Goal: Information Seeking & Learning: Learn about a topic

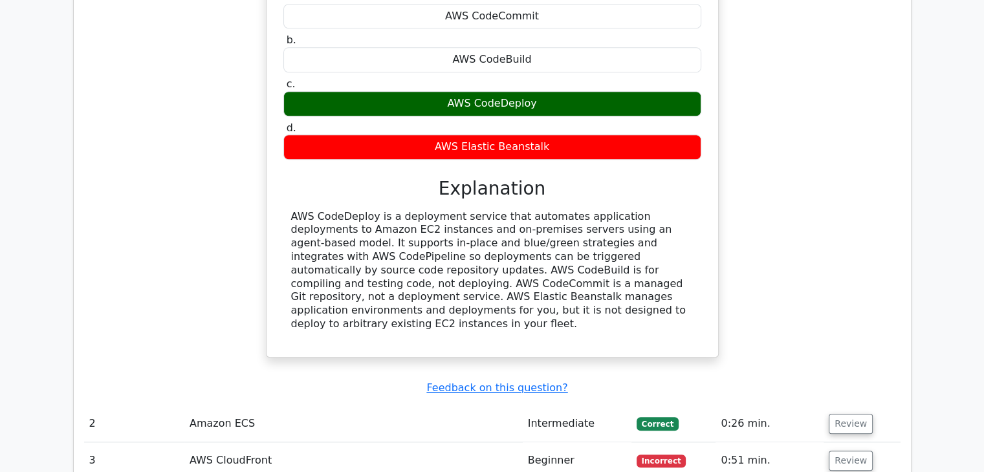
scroll to position [1358, 0]
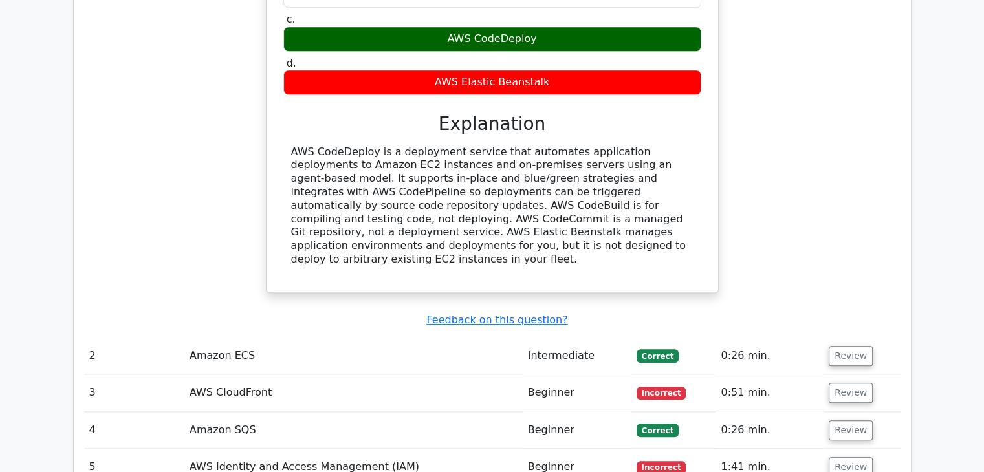
click at [325, 338] on td "Amazon ECS" at bounding box center [353, 356] width 338 height 37
click at [838, 346] on button "Review" at bounding box center [851, 356] width 44 height 20
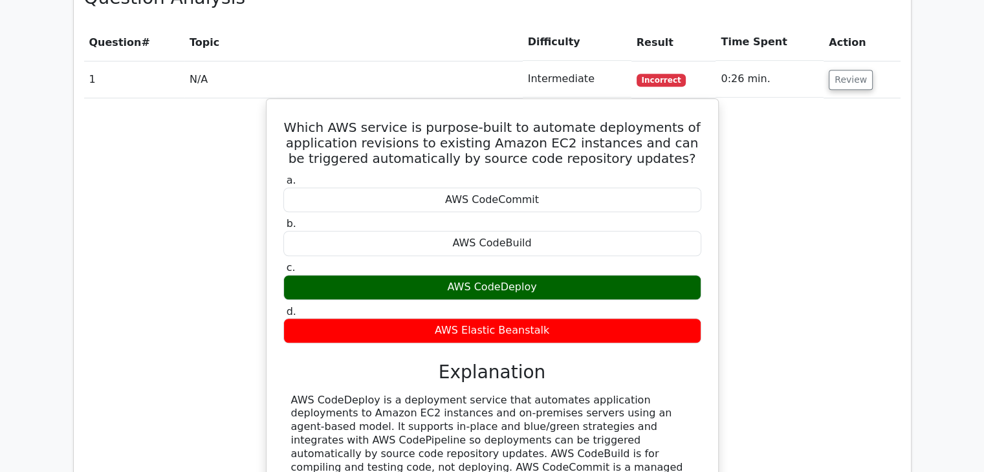
scroll to position [1100, 0]
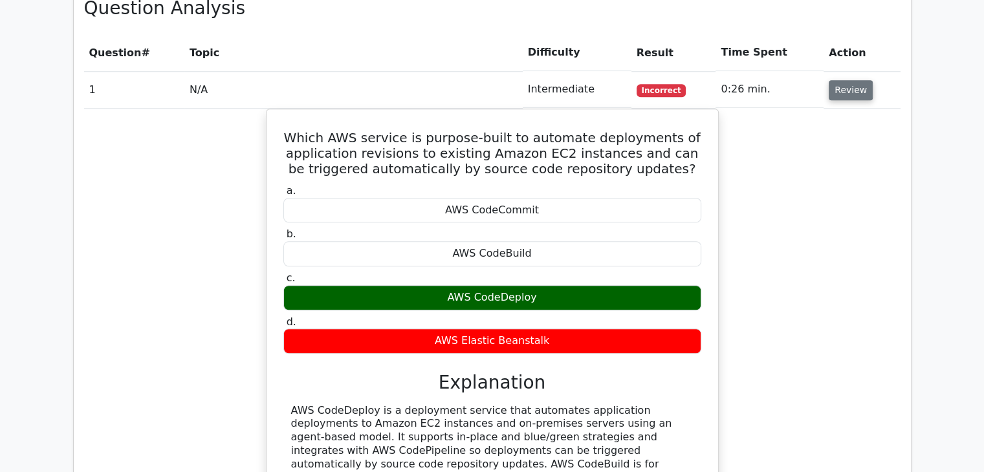
click at [849, 80] on button "Review" at bounding box center [851, 90] width 44 height 20
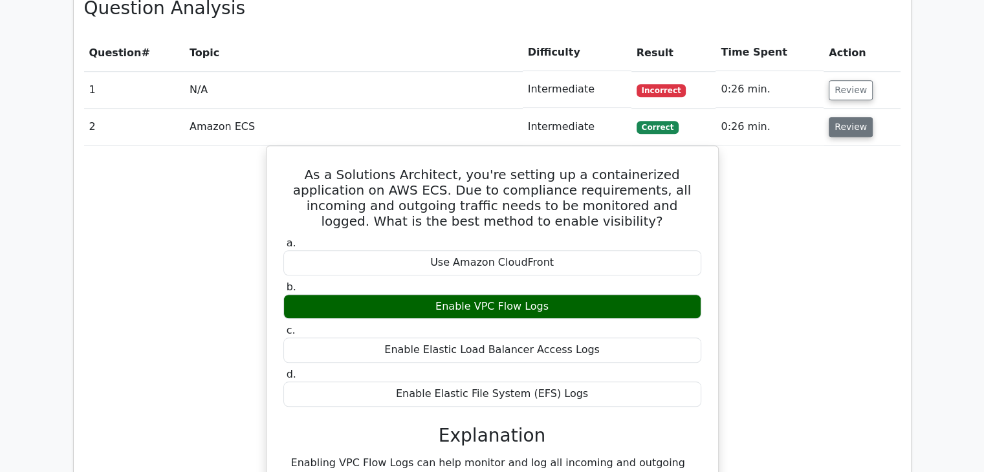
click at [842, 117] on button "Review" at bounding box center [851, 127] width 44 height 20
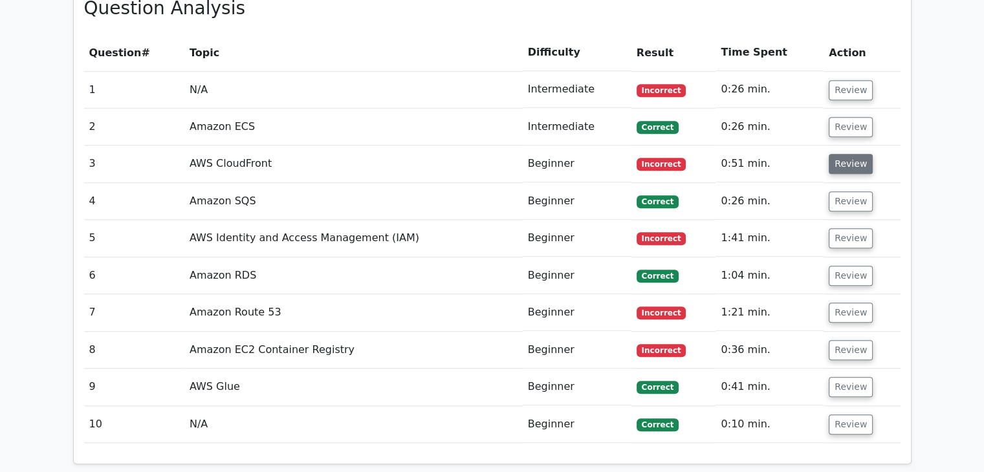
click at [848, 154] on button "Review" at bounding box center [851, 164] width 44 height 20
click at [849, 154] on button "Review" at bounding box center [851, 164] width 44 height 20
click at [836, 154] on button "Review" at bounding box center [851, 164] width 44 height 20
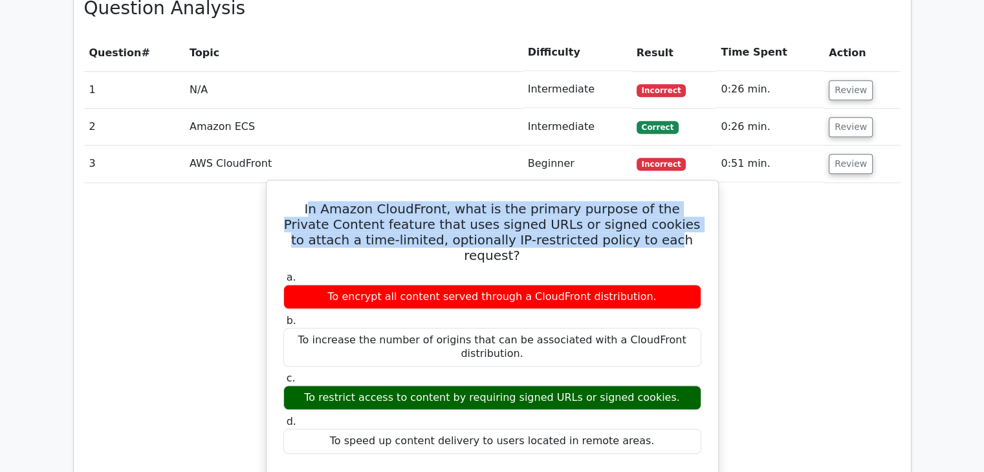
drag, startPoint x: 303, startPoint y: 146, endPoint x: 607, endPoint y: 180, distance: 306.0
click at [607, 201] on h5 "In Amazon CloudFront, what is the primary purpose of the Private Content featur…" at bounding box center [492, 232] width 420 height 62
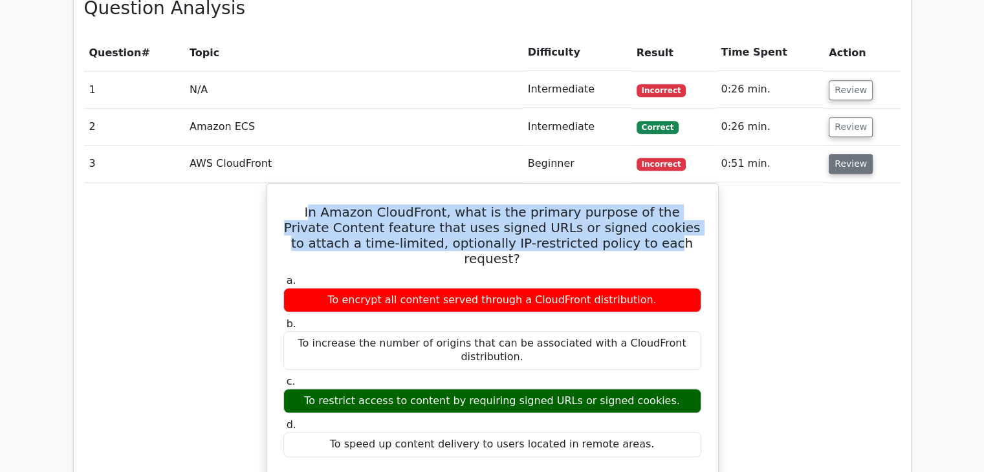
click at [846, 154] on button "Review" at bounding box center [851, 164] width 44 height 20
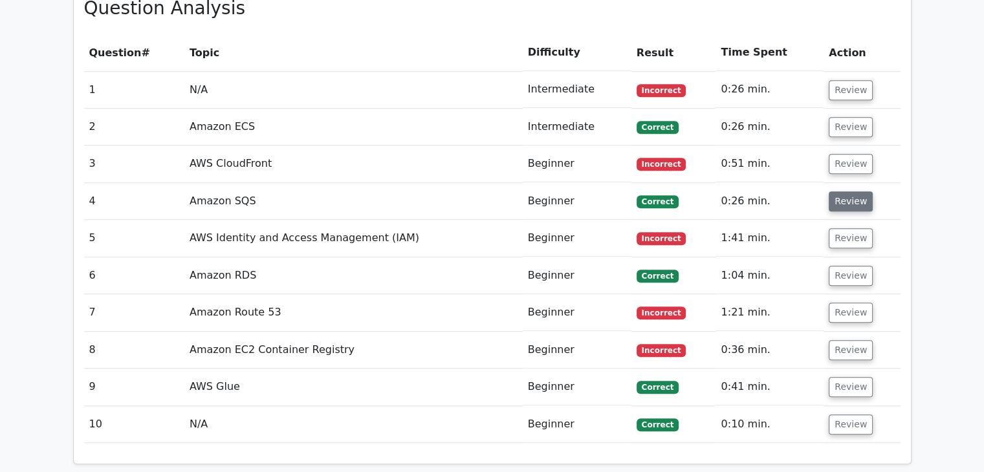
click at [846, 191] on button "Review" at bounding box center [851, 201] width 44 height 20
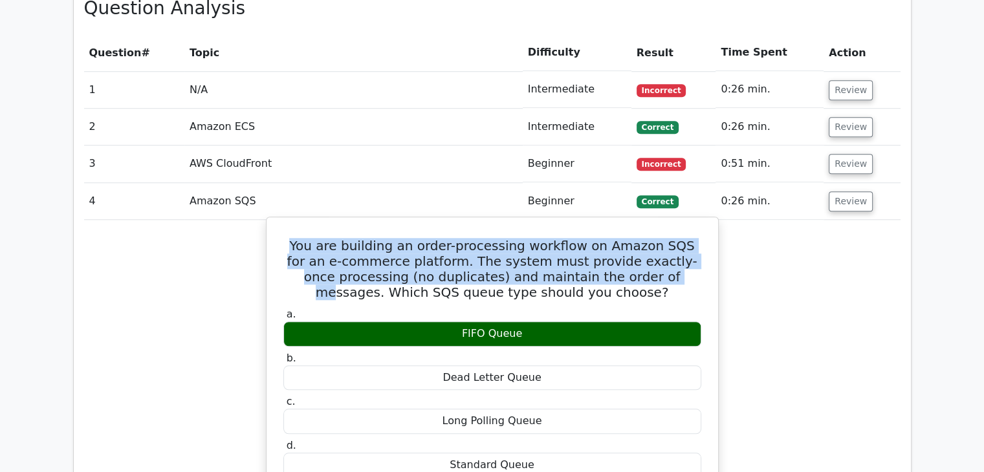
drag, startPoint x: 293, startPoint y: 177, endPoint x: 660, endPoint y: 206, distance: 368.5
click at [618, 238] on h5 "You are building an order-processing workflow on Amazon SQS for an e-commerce p…" at bounding box center [492, 269] width 420 height 62
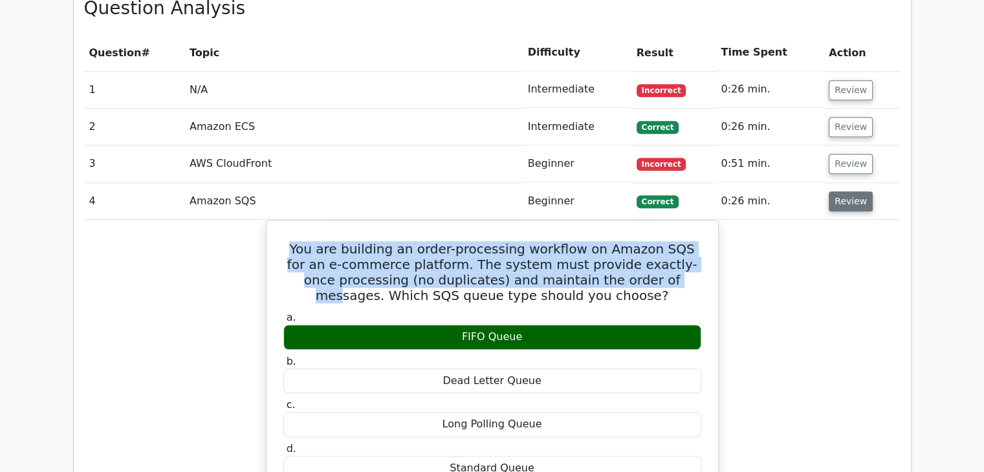
click at [846, 191] on button "Review" at bounding box center [851, 201] width 44 height 20
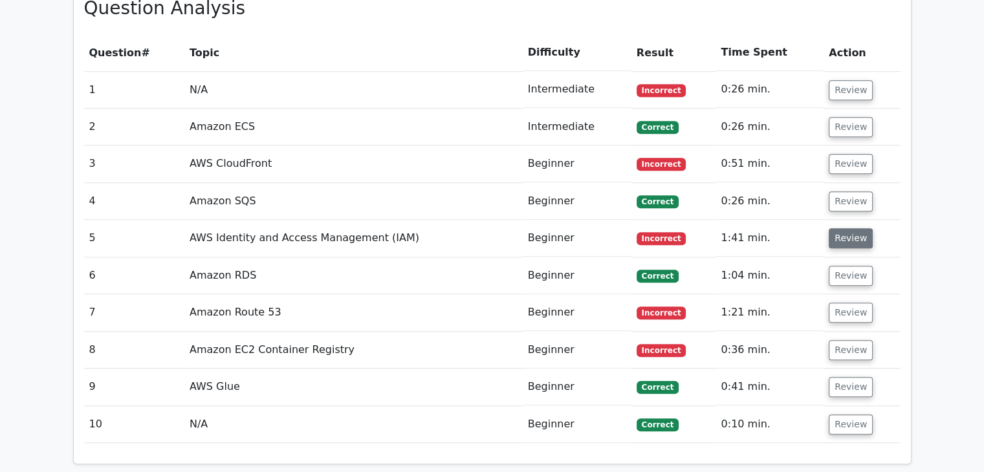
click at [859, 228] on button "Review" at bounding box center [851, 238] width 44 height 20
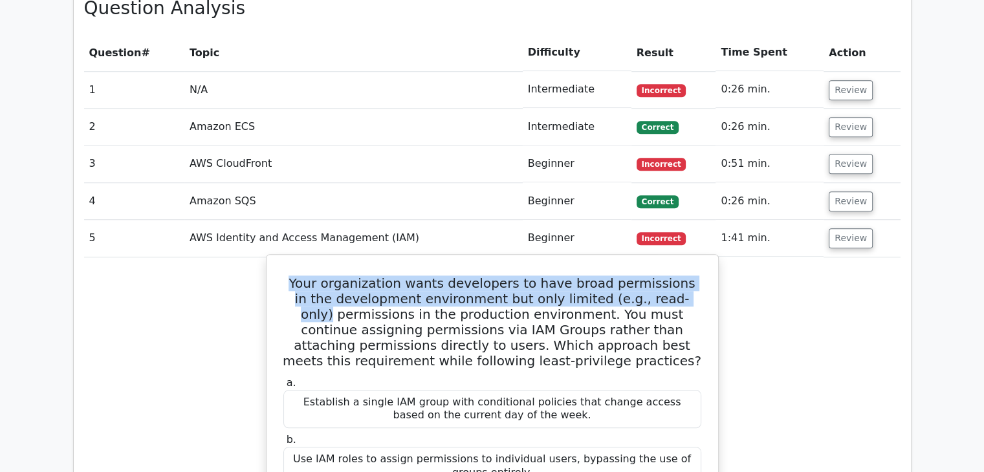
drag, startPoint x: 285, startPoint y: 216, endPoint x: 705, endPoint y: 235, distance: 420.9
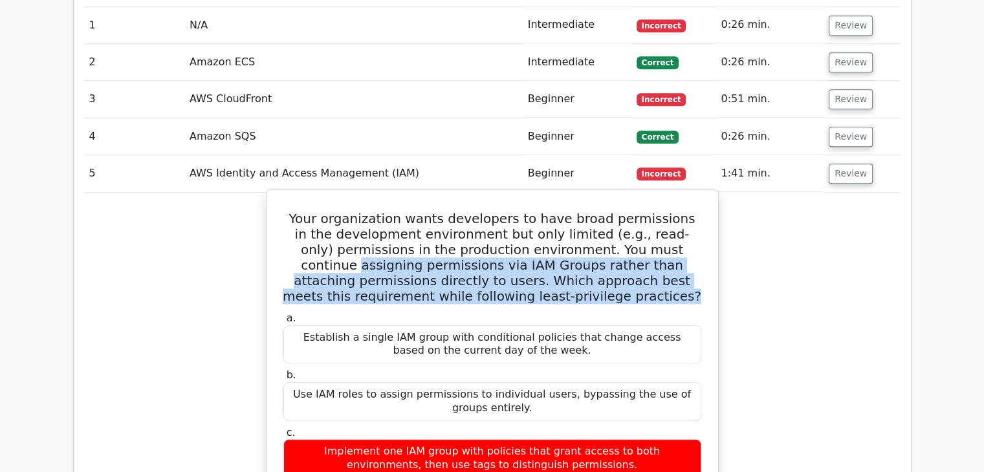
drag, startPoint x: 314, startPoint y: 202, endPoint x: 686, endPoint y: 228, distance: 372.2
click at [686, 228] on h5 "Your organization wants developers to have broad permissions in the development…" at bounding box center [492, 257] width 420 height 93
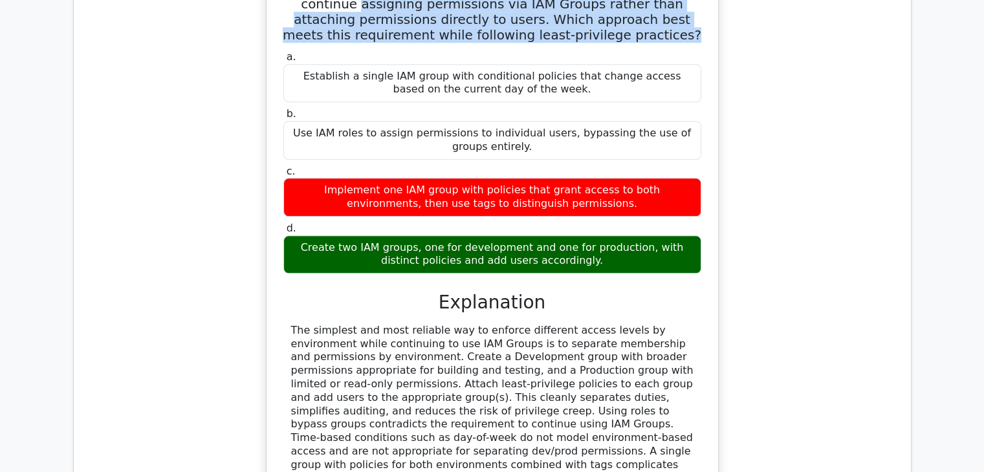
scroll to position [1229, 0]
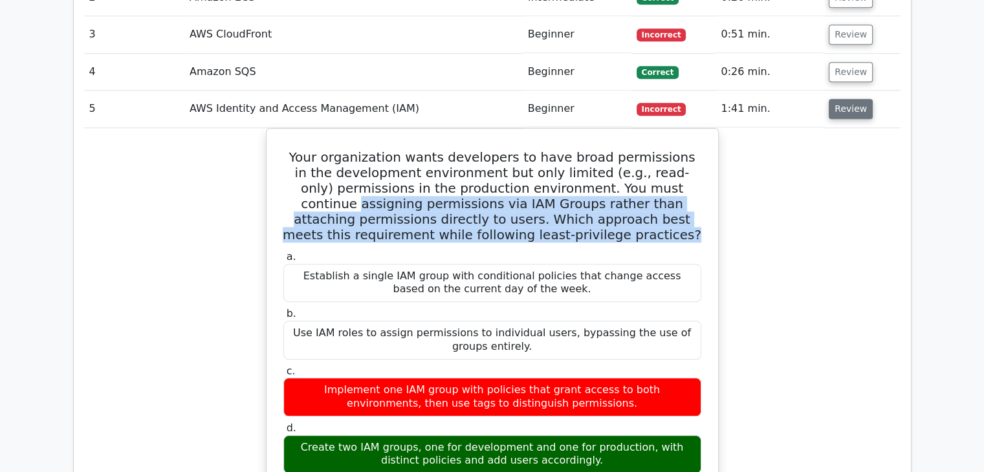
click at [839, 99] on button "Review" at bounding box center [851, 109] width 44 height 20
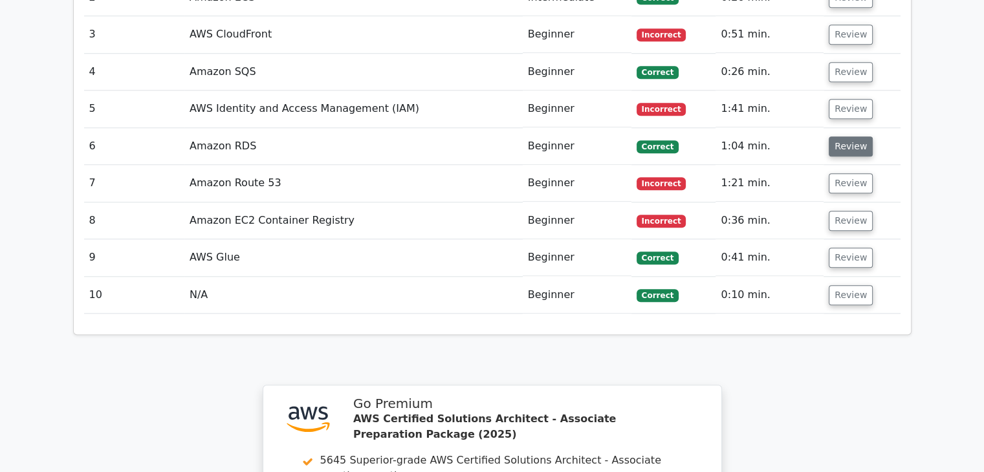
click at [847, 136] on button "Review" at bounding box center [851, 146] width 44 height 20
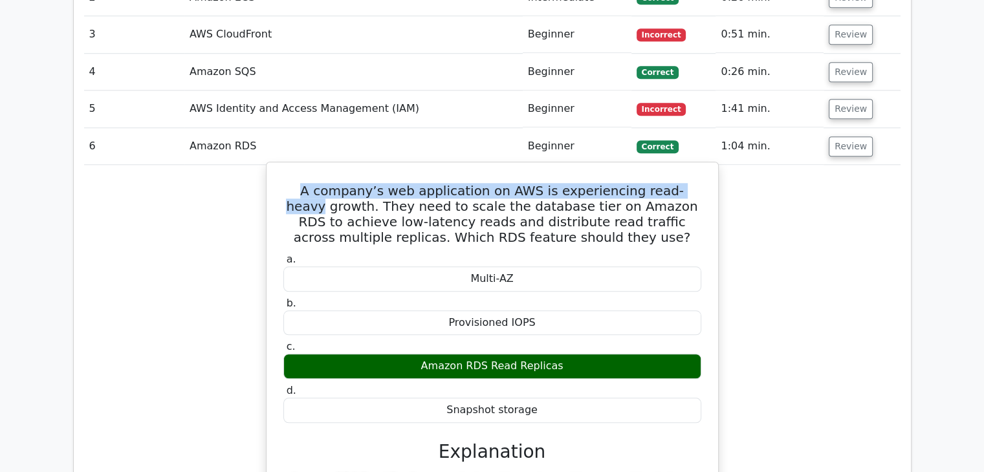
drag, startPoint x: 303, startPoint y: 127, endPoint x: 691, endPoint y: 122, distance: 388.1
click at [691, 183] on h5 "A company’s web application on AWS is experiencing read-heavy growth. They need…" at bounding box center [492, 214] width 420 height 62
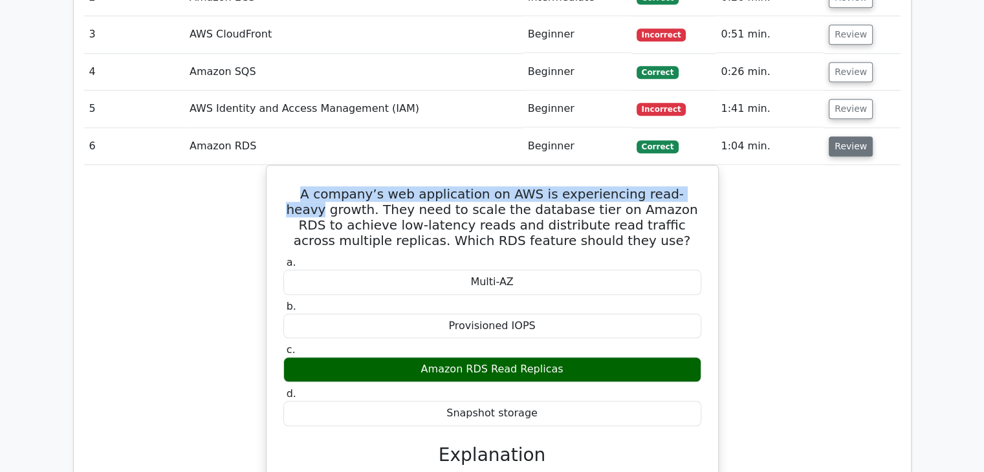
click at [839, 136] on button "Review" at bounding box center [851, 146] width 44 height 20
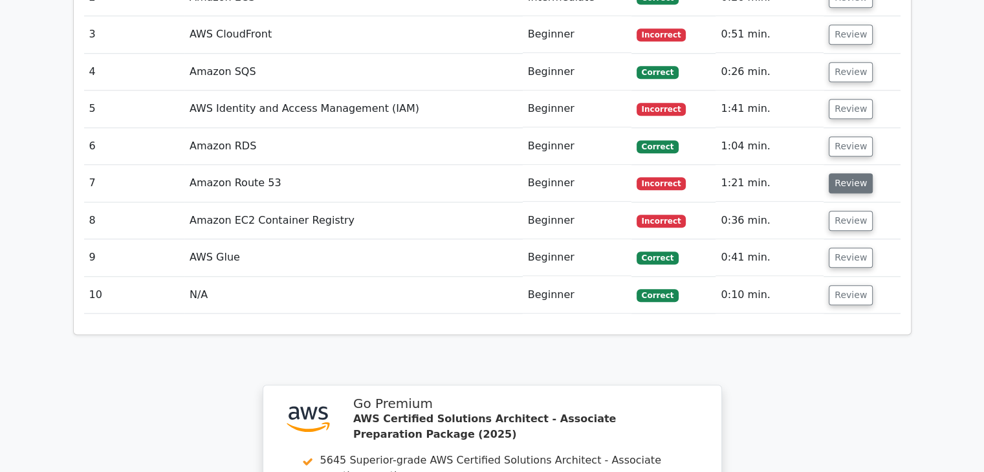
click at [849, 173] on button "Review" at bounding box center [851, 183] width 44 height 20
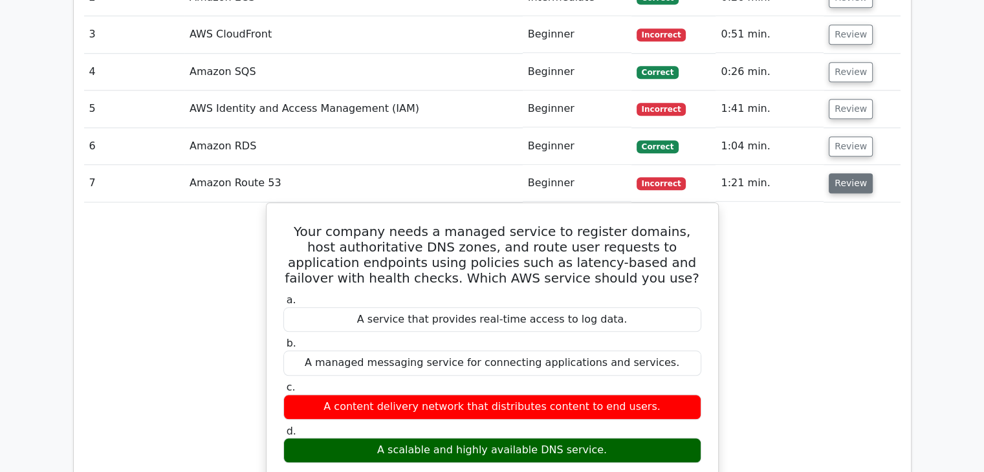
click at [836, 173] on button "Review" at bounding box center [851, 183] width 44 height 20
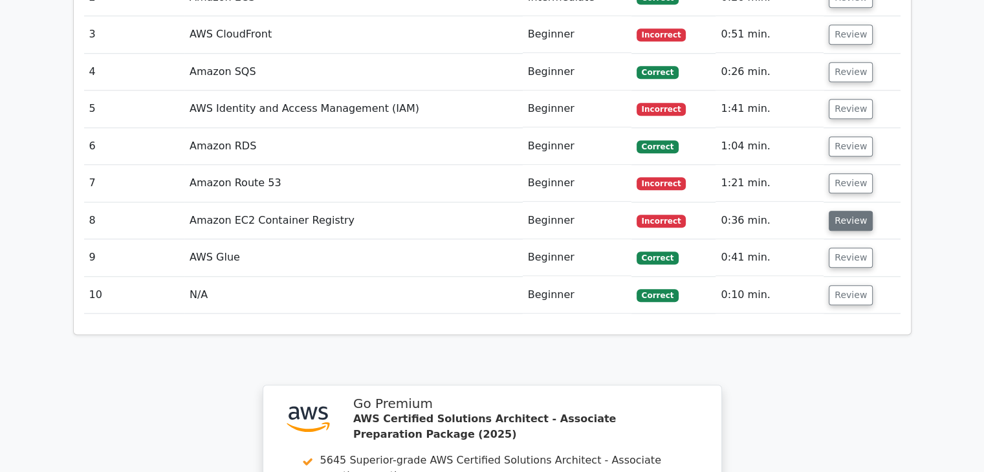
click at [846, 211] on button "Review" at bounding box center [851, 221] width 44 height 20
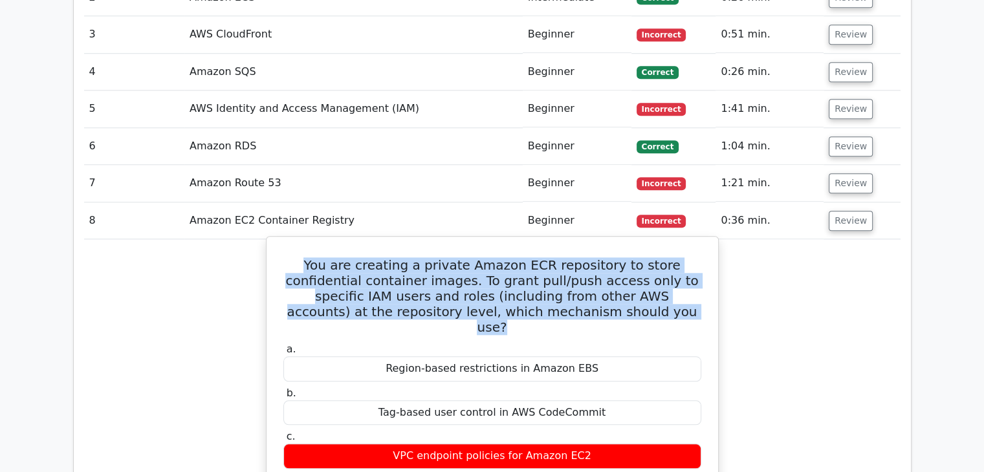
drag, startPoint x: 286, startPoint y: 197, endPoint x: 652, endPoint y: 253, distance: 370.3
click at [652, 257] on h5 "You are creating a private Amazon ECR repository to store confidential containe…" at bounding box center [492, 296] width 420 height 78
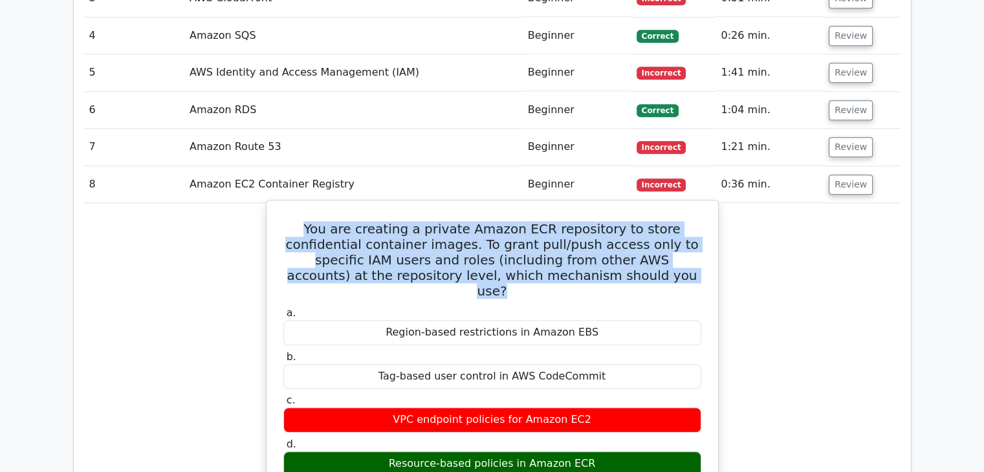
scroll to position [1294, 0]
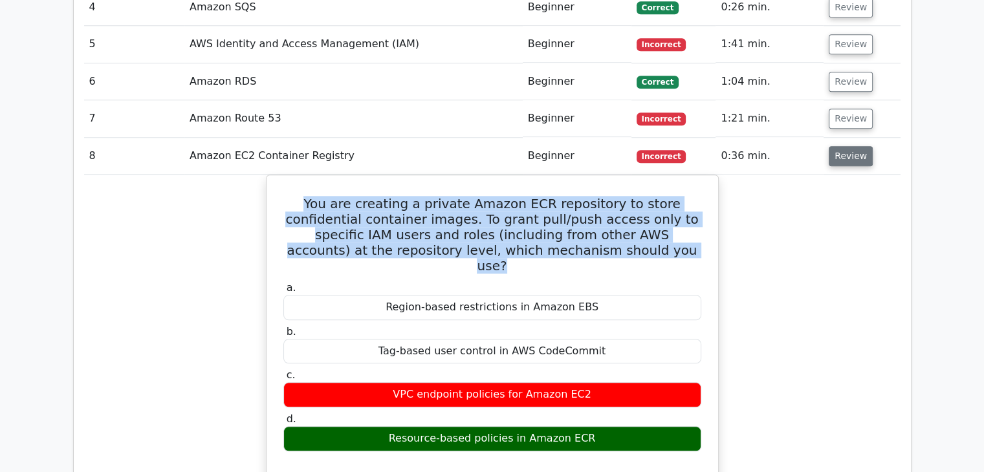
click at [836, 146] on button "Review" at bounding box center [851, 156] width 44 height 20
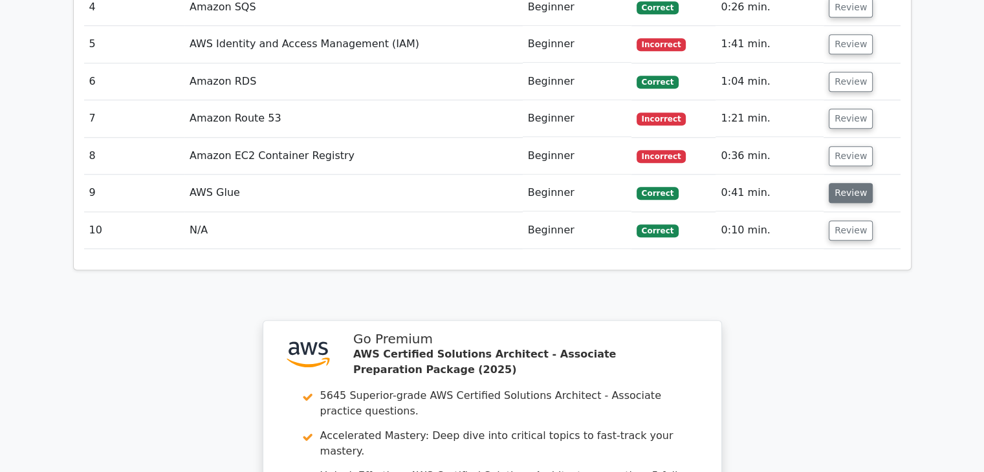
click at [852, 183] on button "Review" at bounding box center [851, 193] width 44 height 20
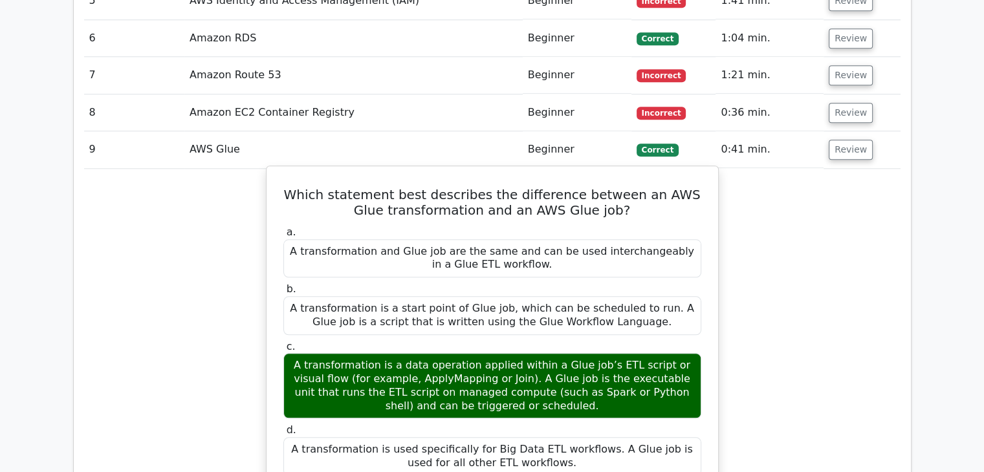
scroll to position [1358, 0]
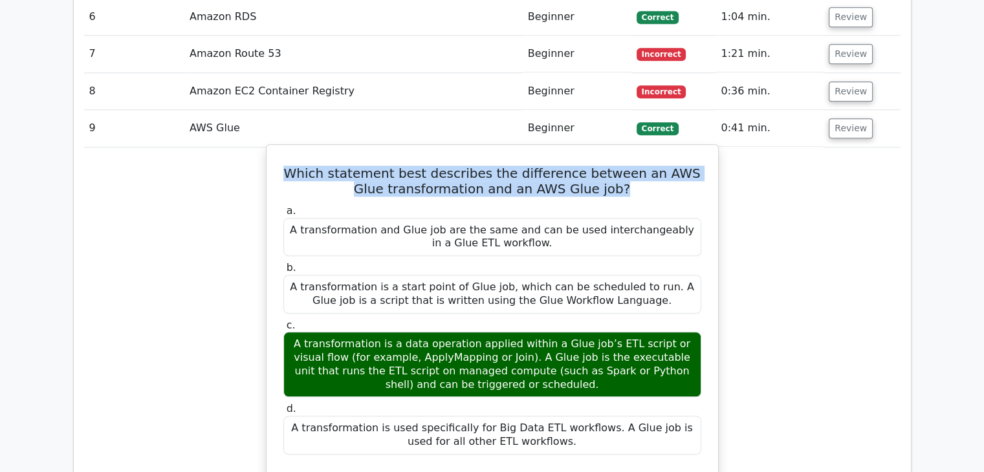
drag, startPoint x: 287, startPoint y: 106, endPoint x: 666, endPoint y: 124, distance: 379.4
click at [666, 166] on h5 "Which statement best describes the difference between an AWS Glue transformatio…" at bounding box center [492, 181] width 420 height 31
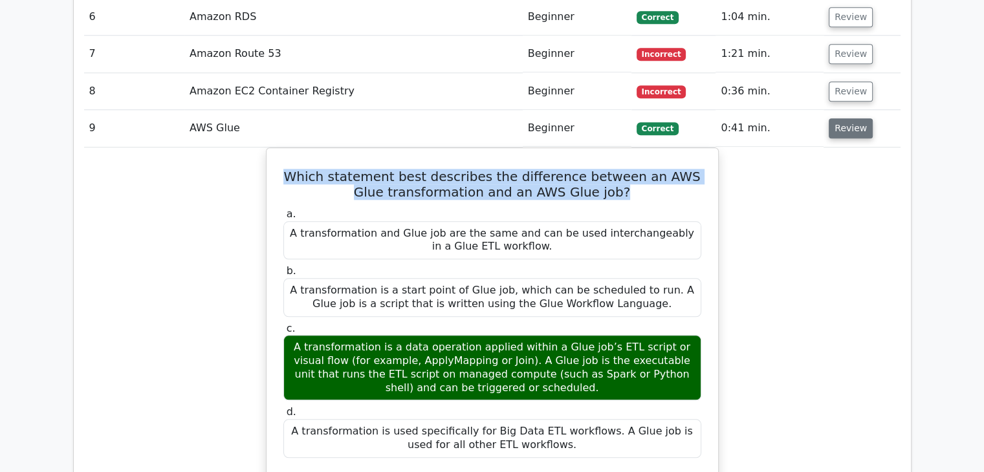
click at [840, 118] on button "Review" at bounding box center [851, 128] width 44 height 20
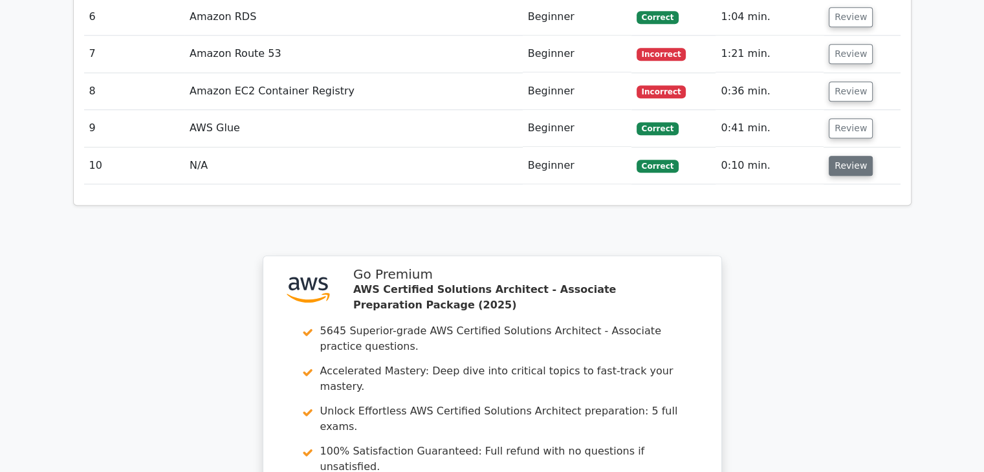
click at [849, 156] on button "Review" at bounding box center [851, 166] width 44 height 20
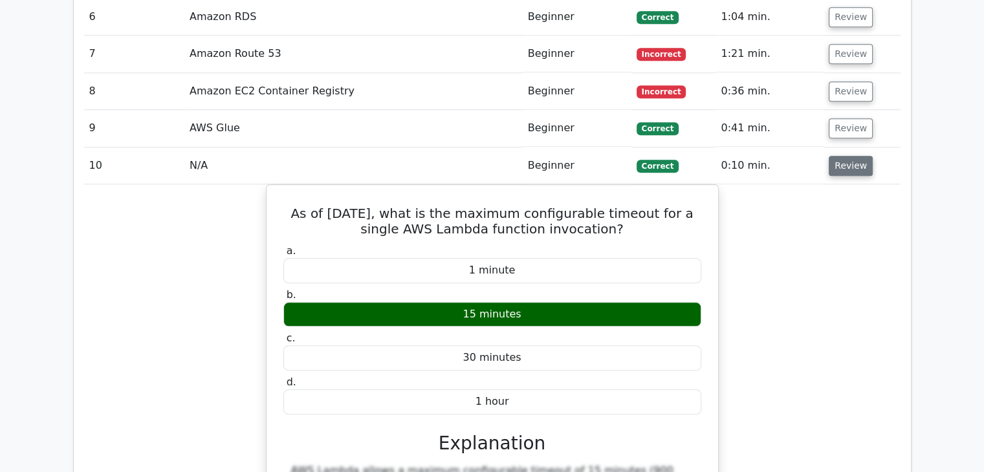
click at [839, 156] on button "Review" at bounding box center [851, 166] width 44 height 20
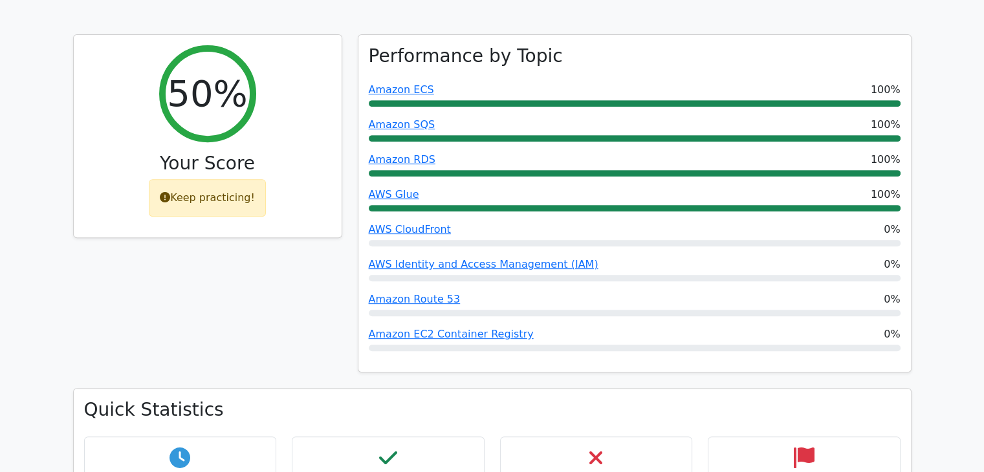
scroll to position [464, 0]
